Goal: Browse casually: Explore the website without a specific task or goal

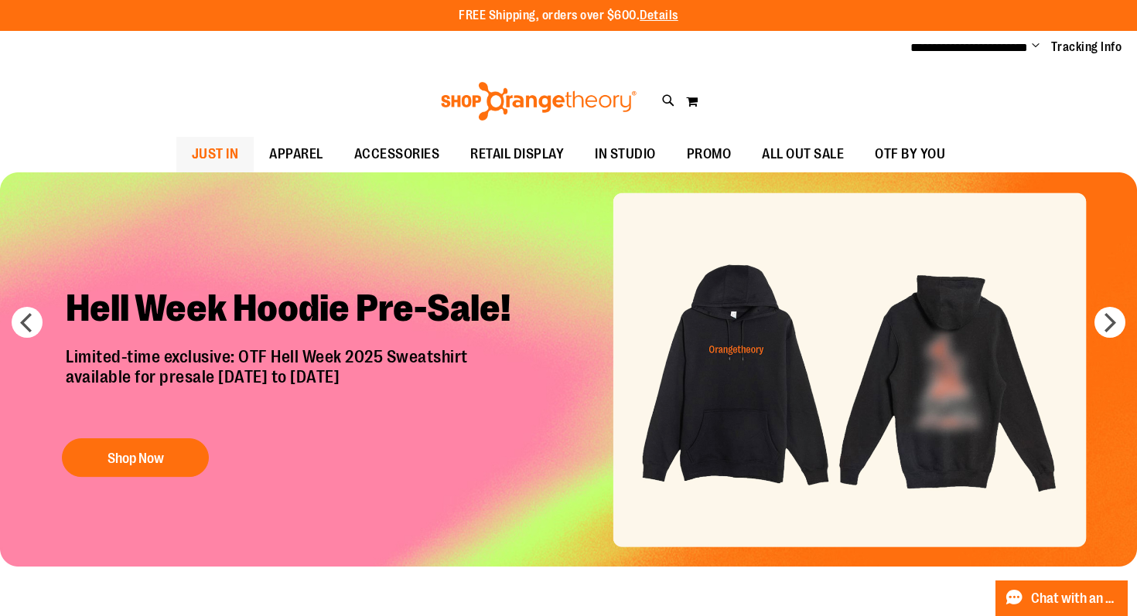
type input "**********"
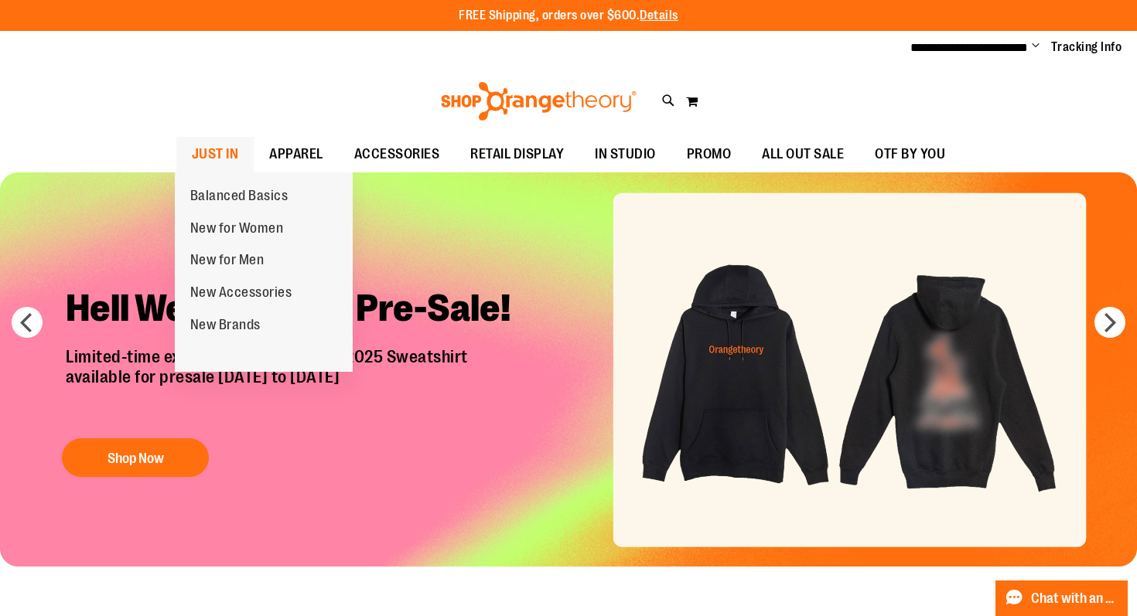
click at [222, 153] on span "JUST IN" at bounding box center [215, 154] width 47 height 35
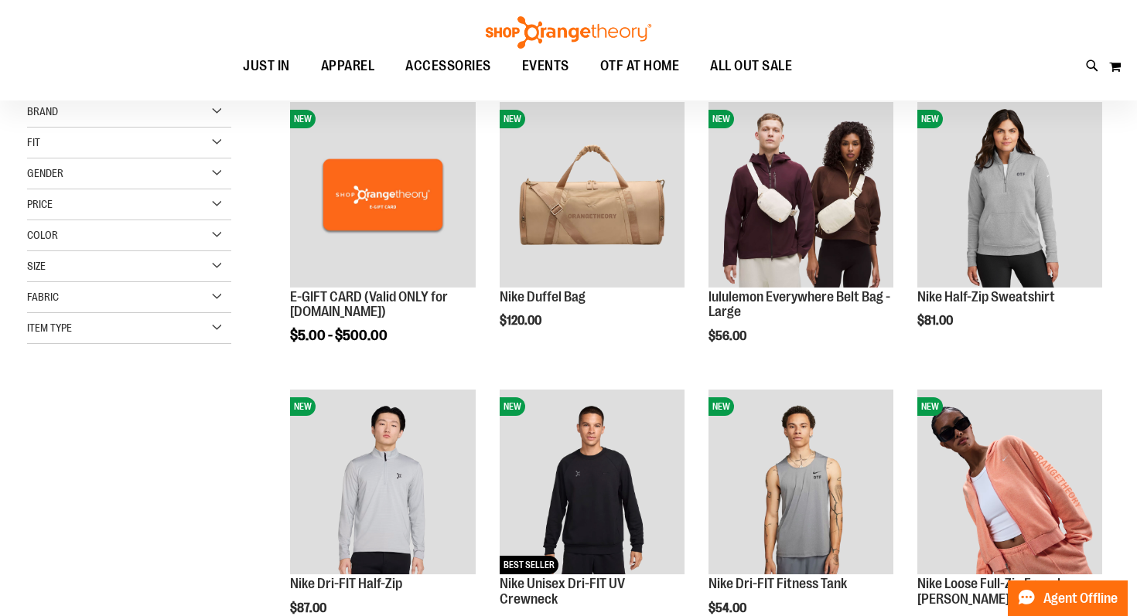
scroll to position [318, 0]
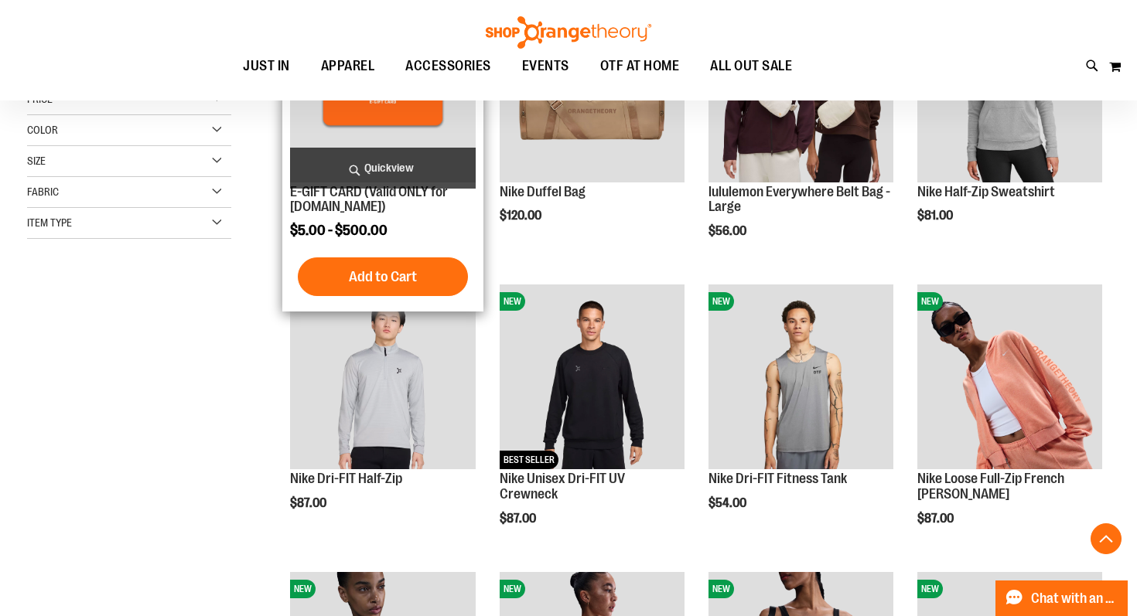
type input "**********"
